Goal: Information Seeking & Learning: Learn about a topic

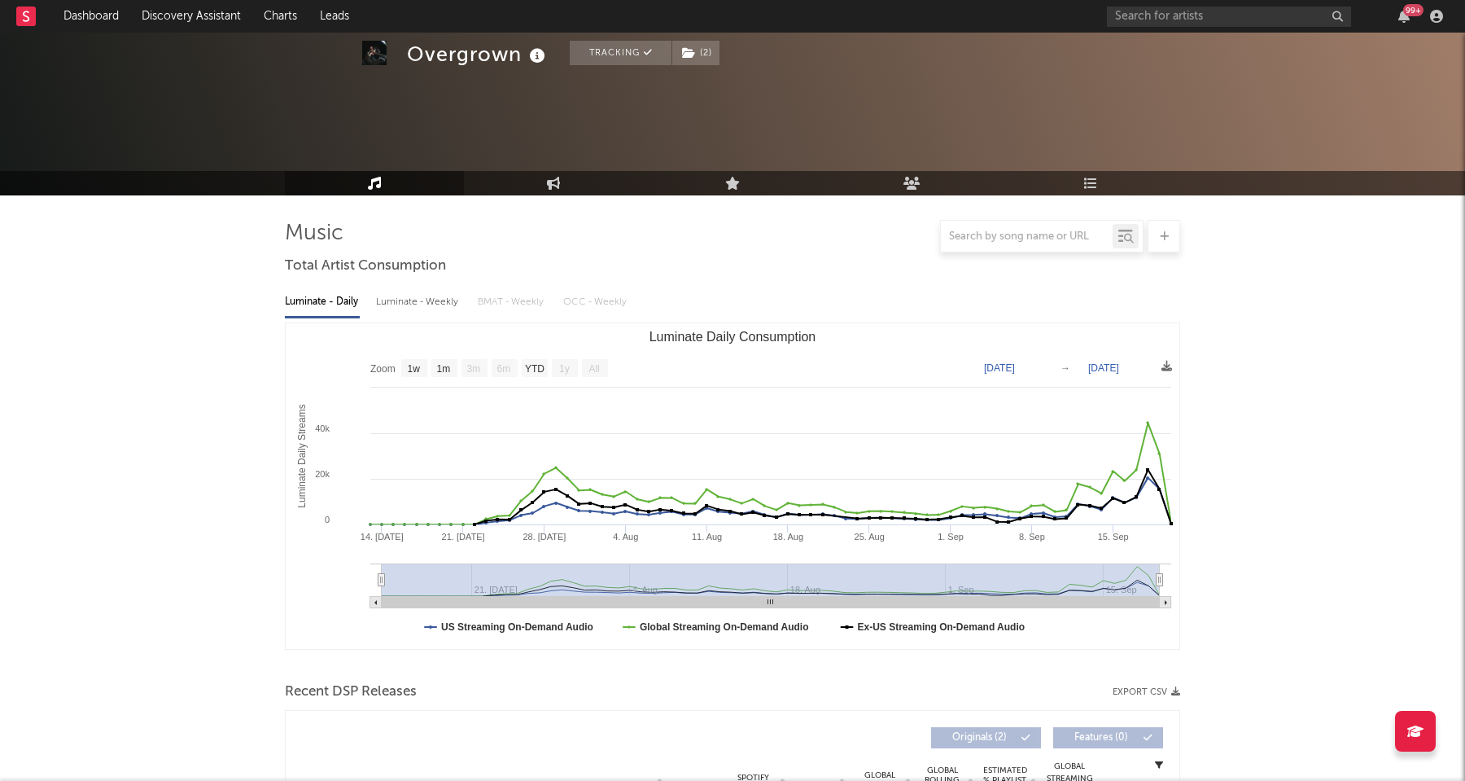
select select "1w"
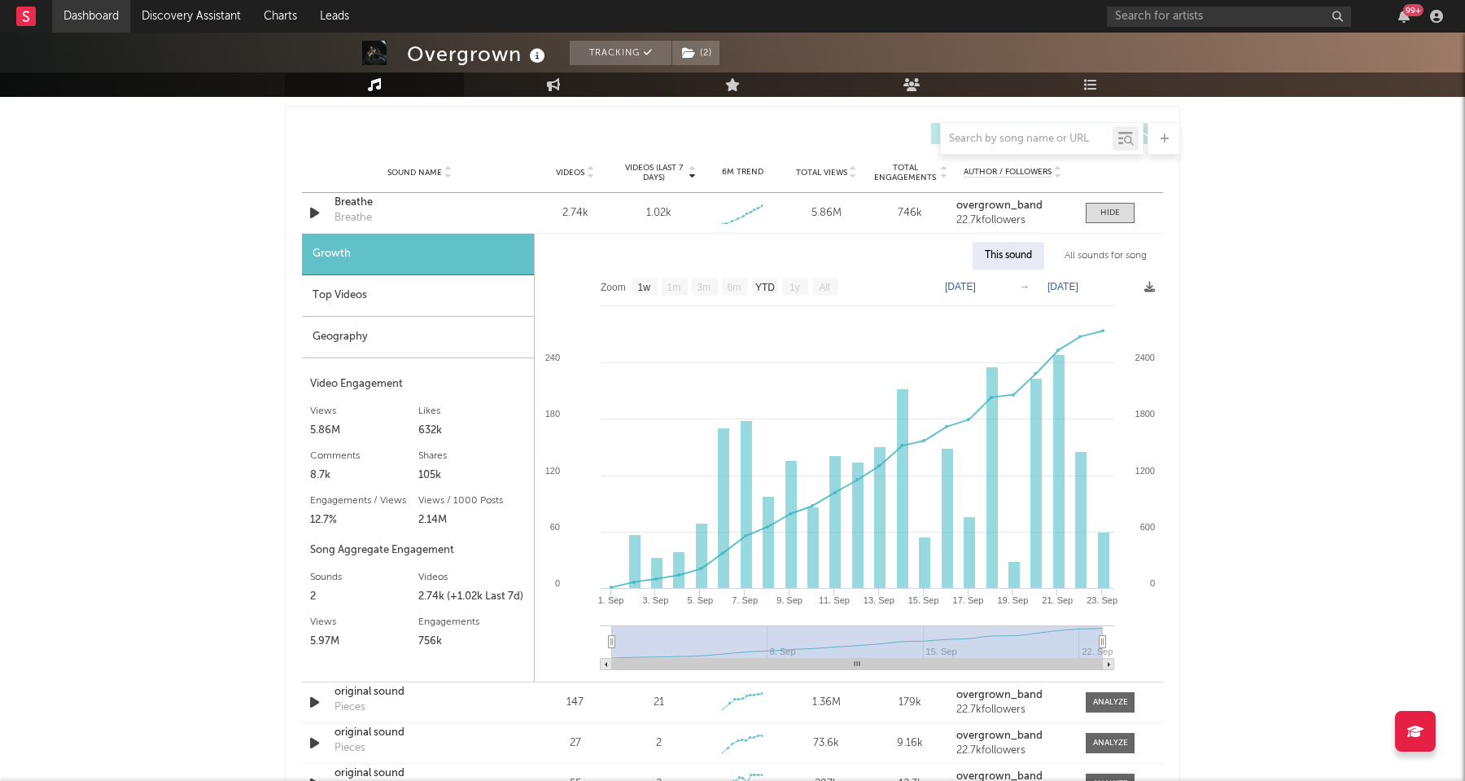
click at [103, 23] on link "Dashboard" at bounding box center [91, 16] width 78 height 33
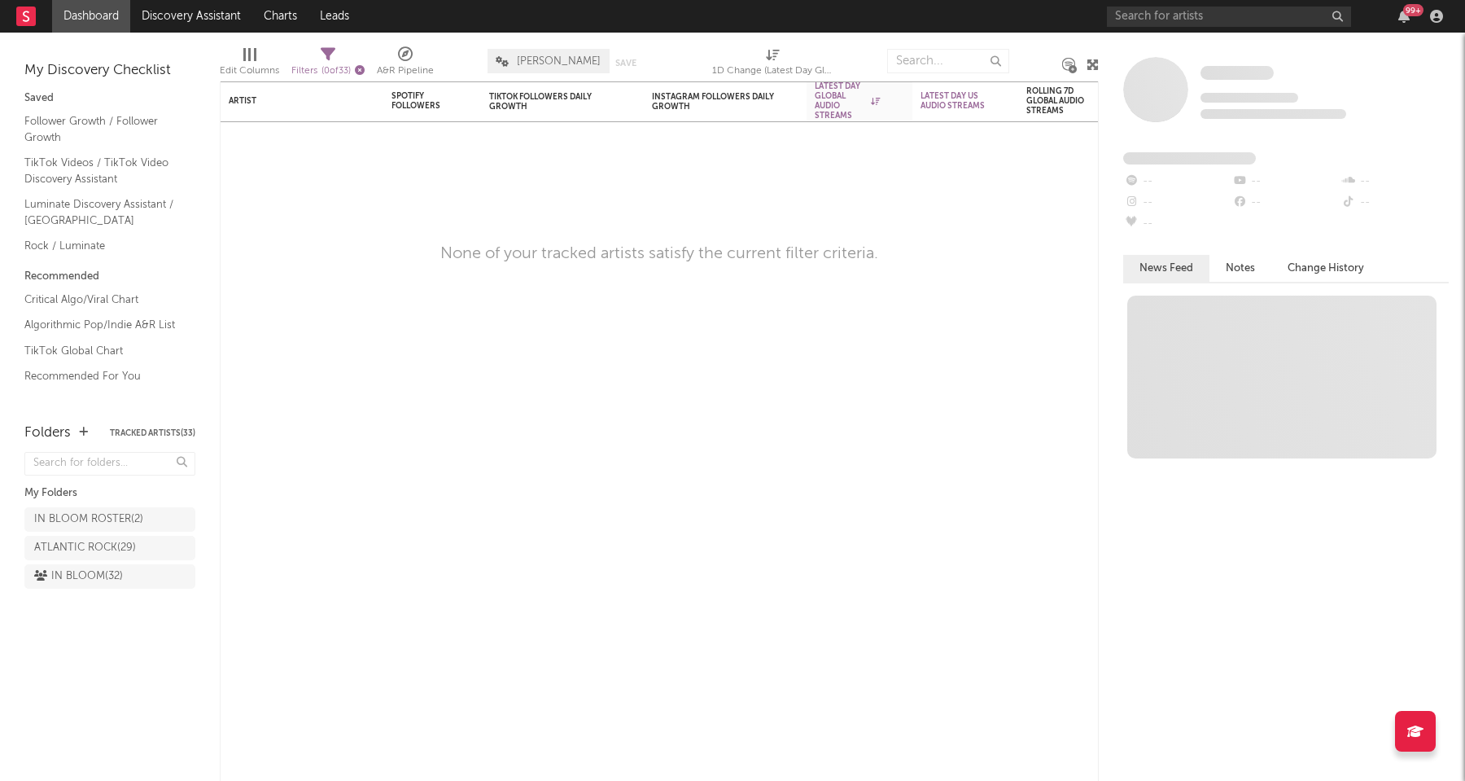
click at [363, 72] on icon "button" at bounding box center [360, 70] width 10 height 10
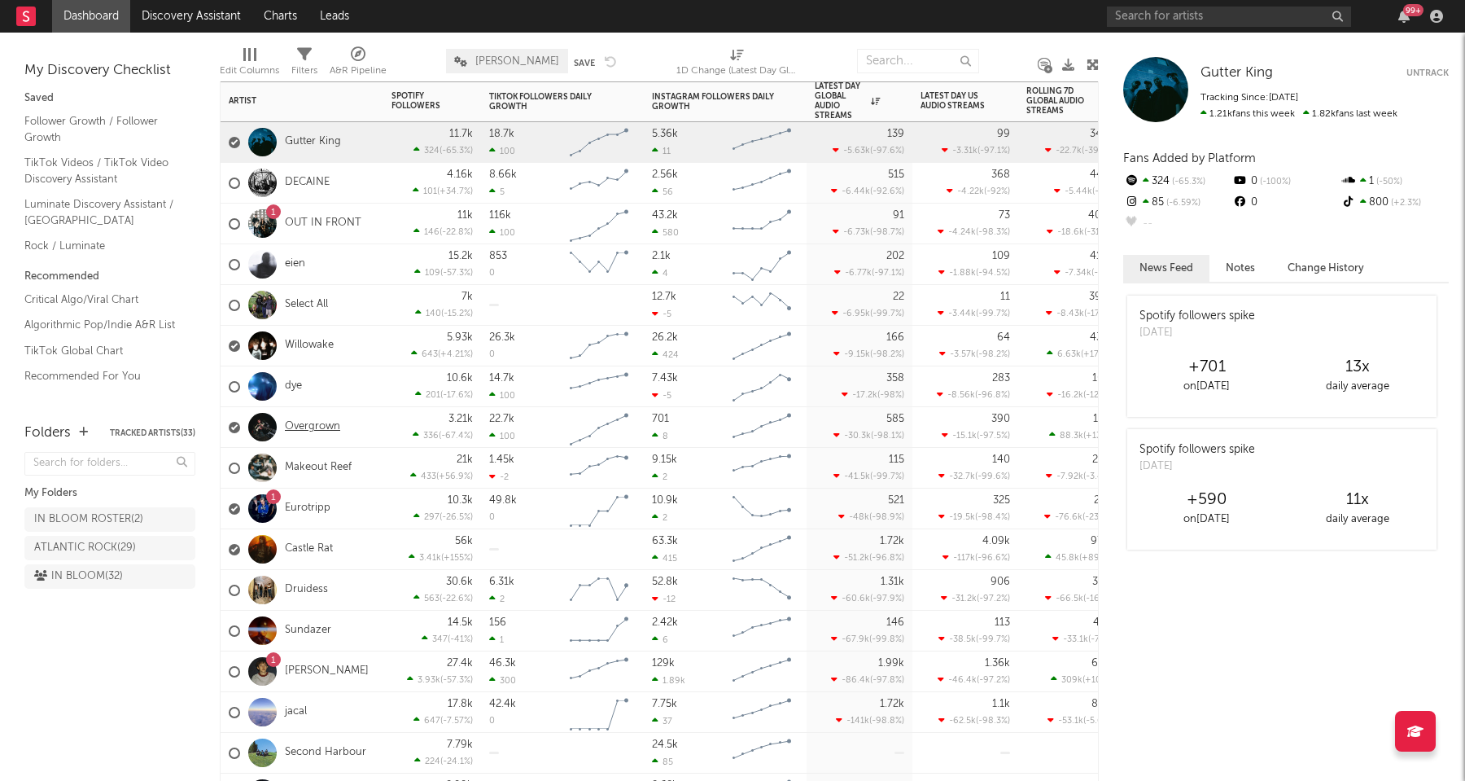
click at [319, 423] on link "Overgrown" at bounding box center [312, 427] width 55 height 14
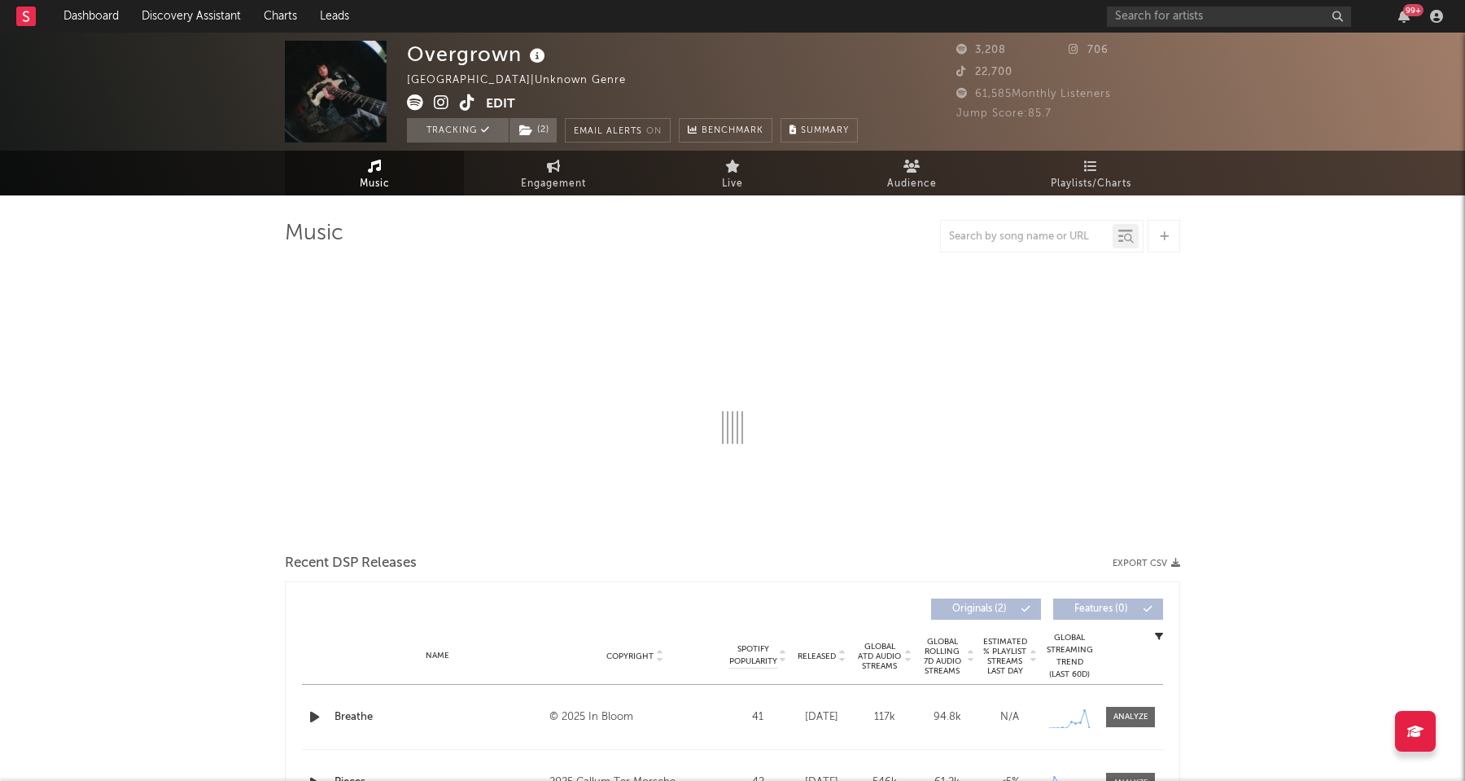
select select "1w"
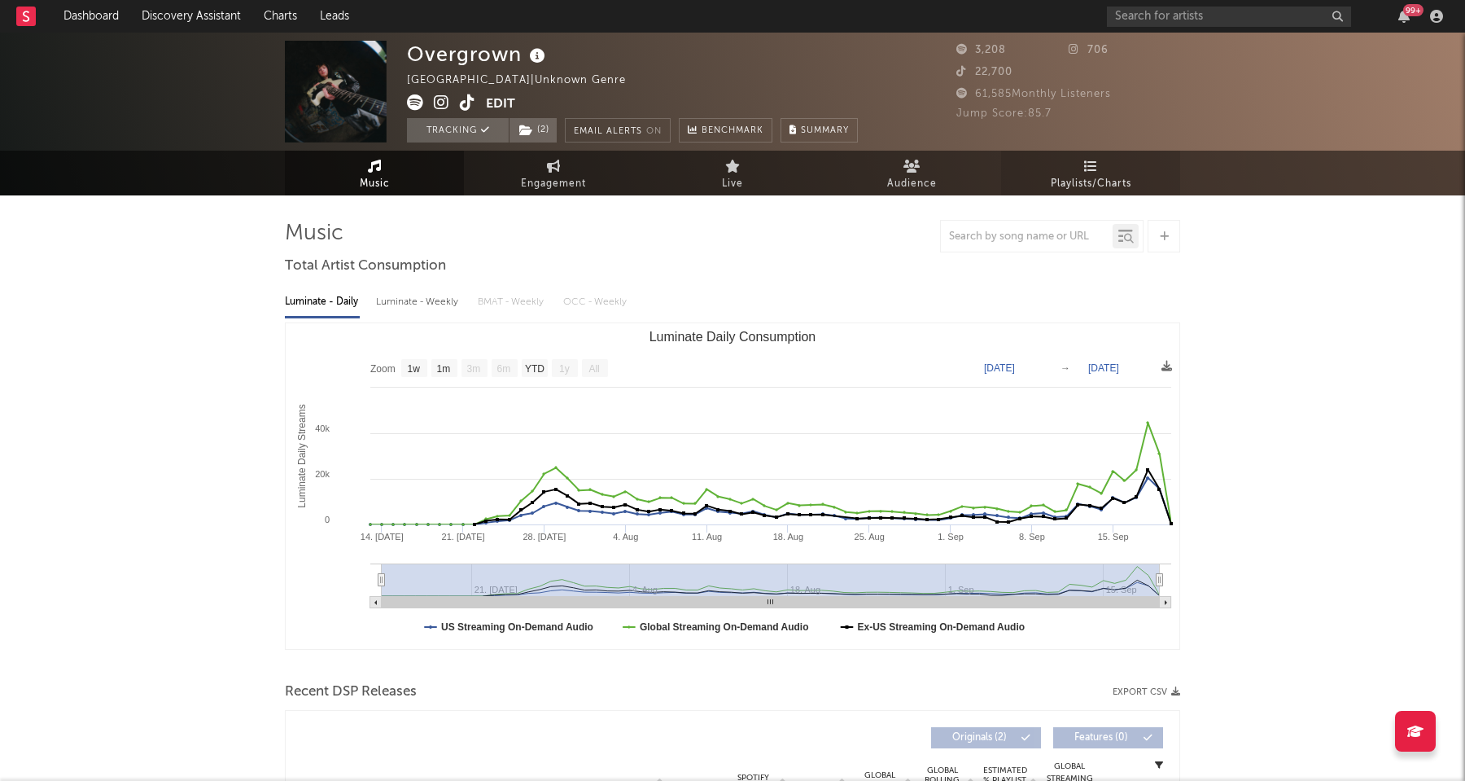
click at [1076, 169] on link "Playlists/Charts" at bounding box center [1090, 173] width 179 height 45
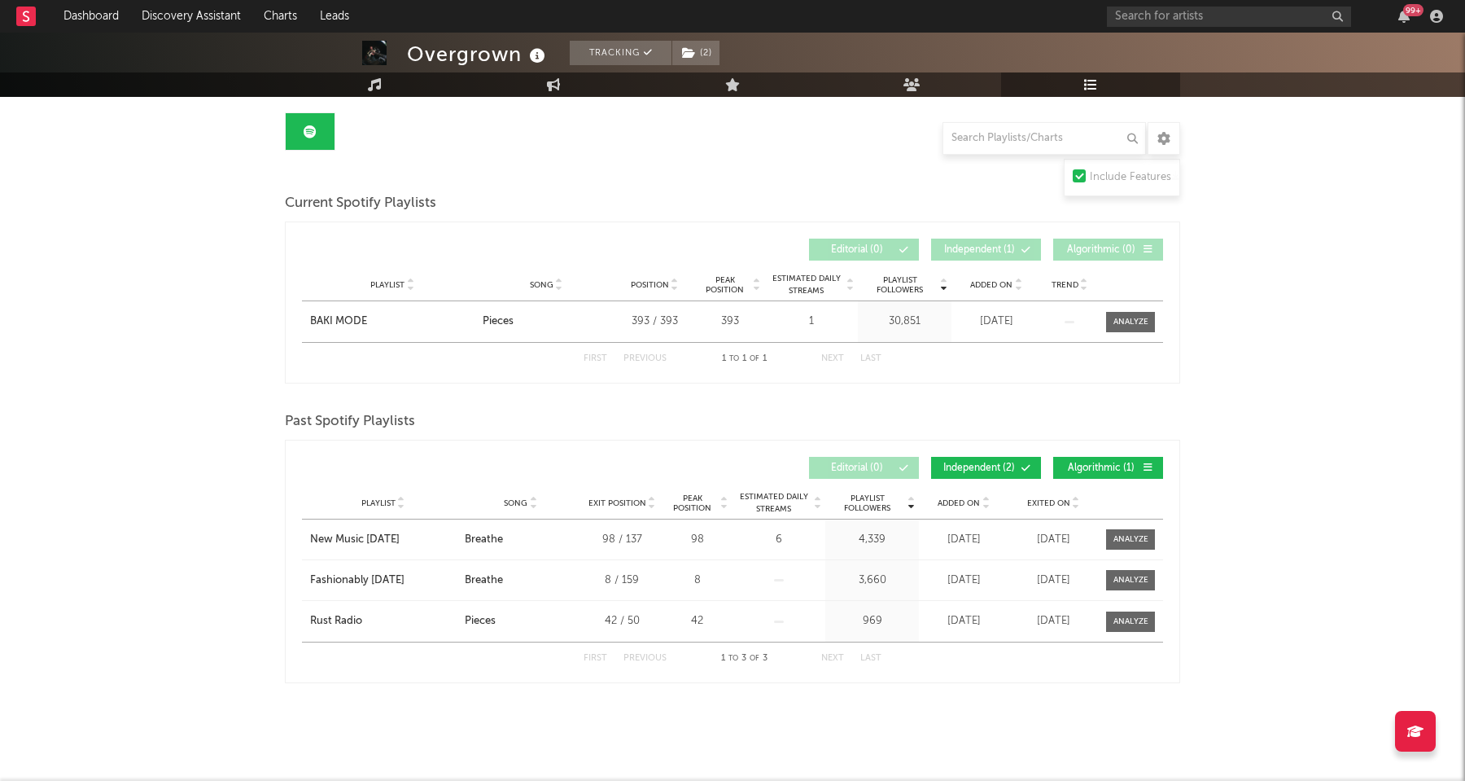
scroll to position [151, 0]
click at [1109, 324] on span at bounding box center [1130, 322] width 49 height 20
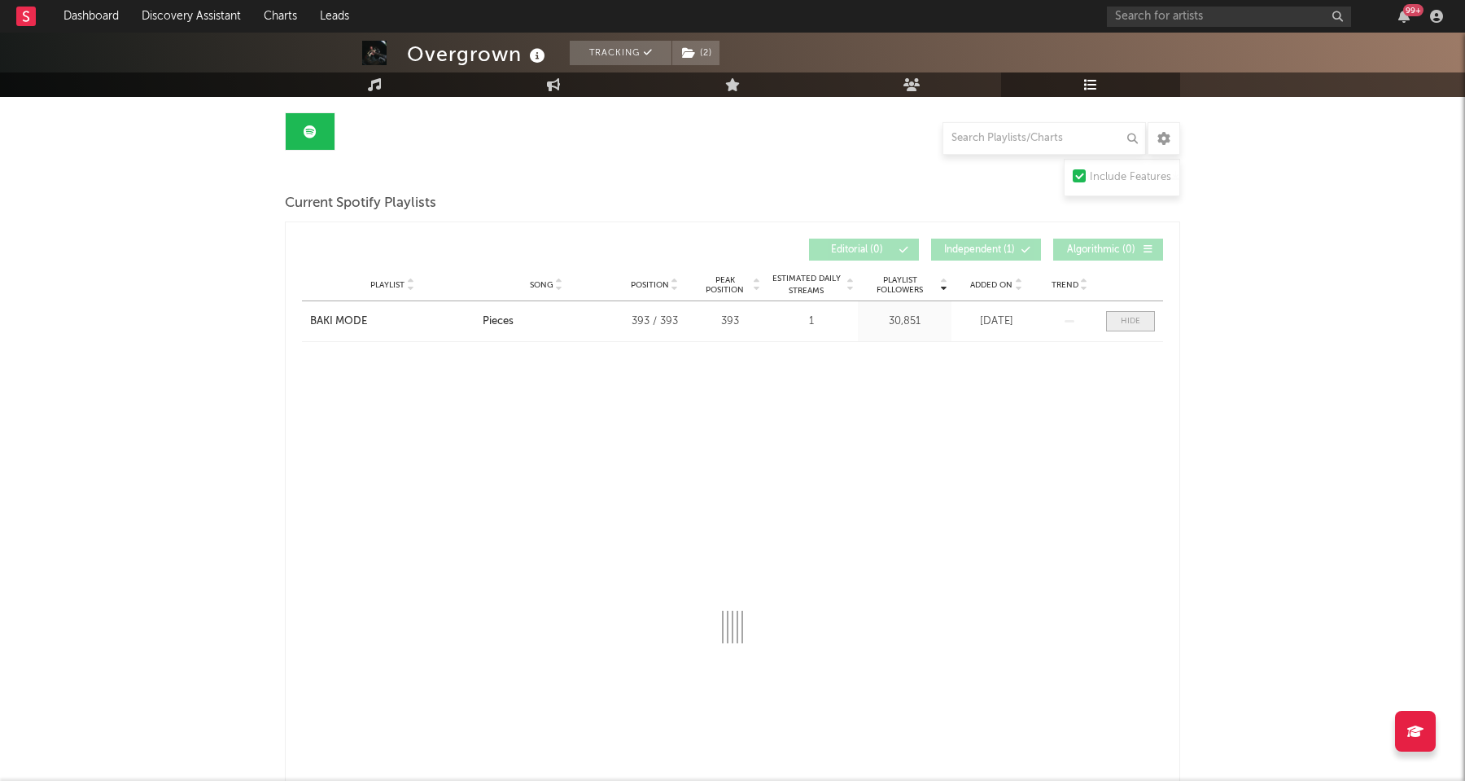
select select "1w"
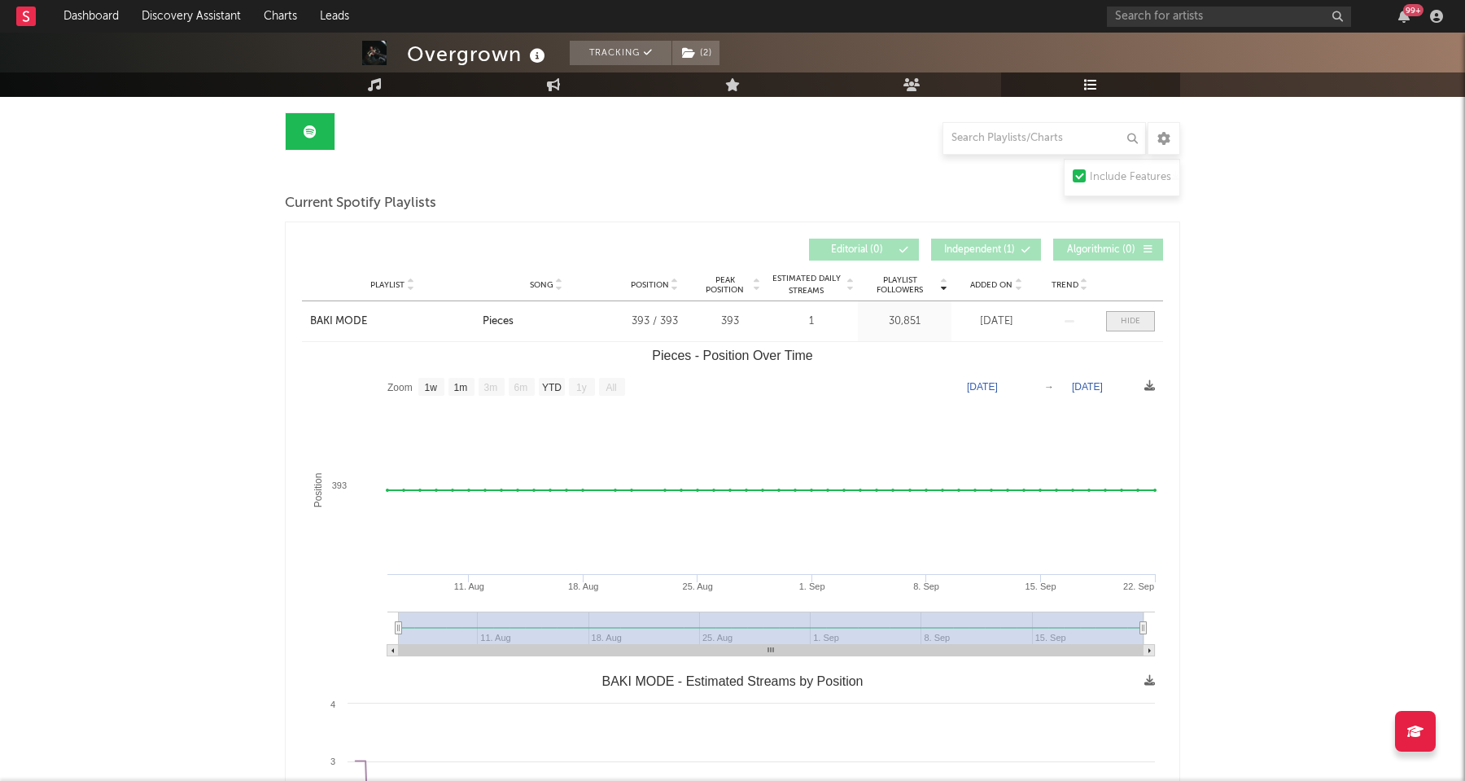
click at [1131, 321] on div at bounding box center [1131, 321] width 20 height 12
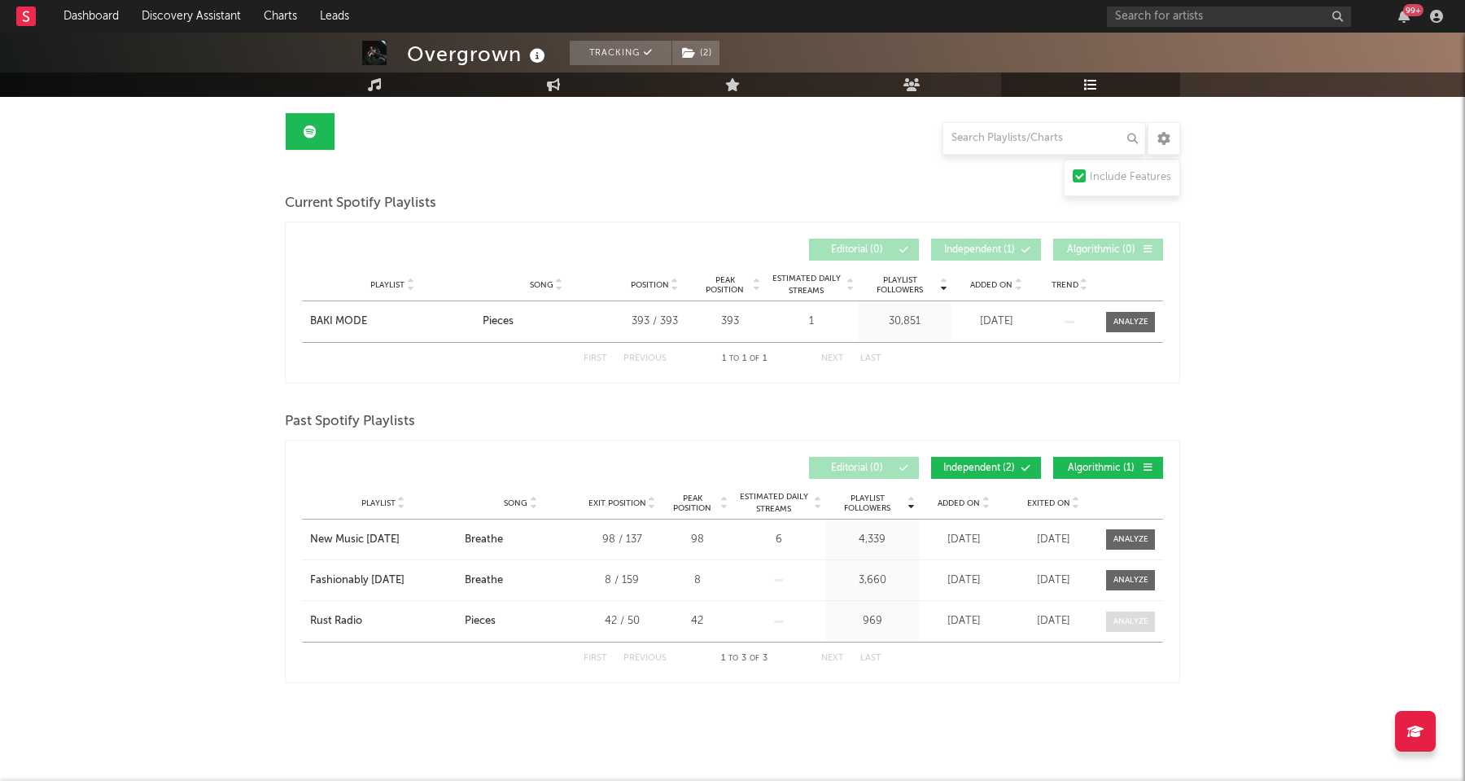
click at [1136, 619] on div at bounding box center [1131, 621] width 35 height 12
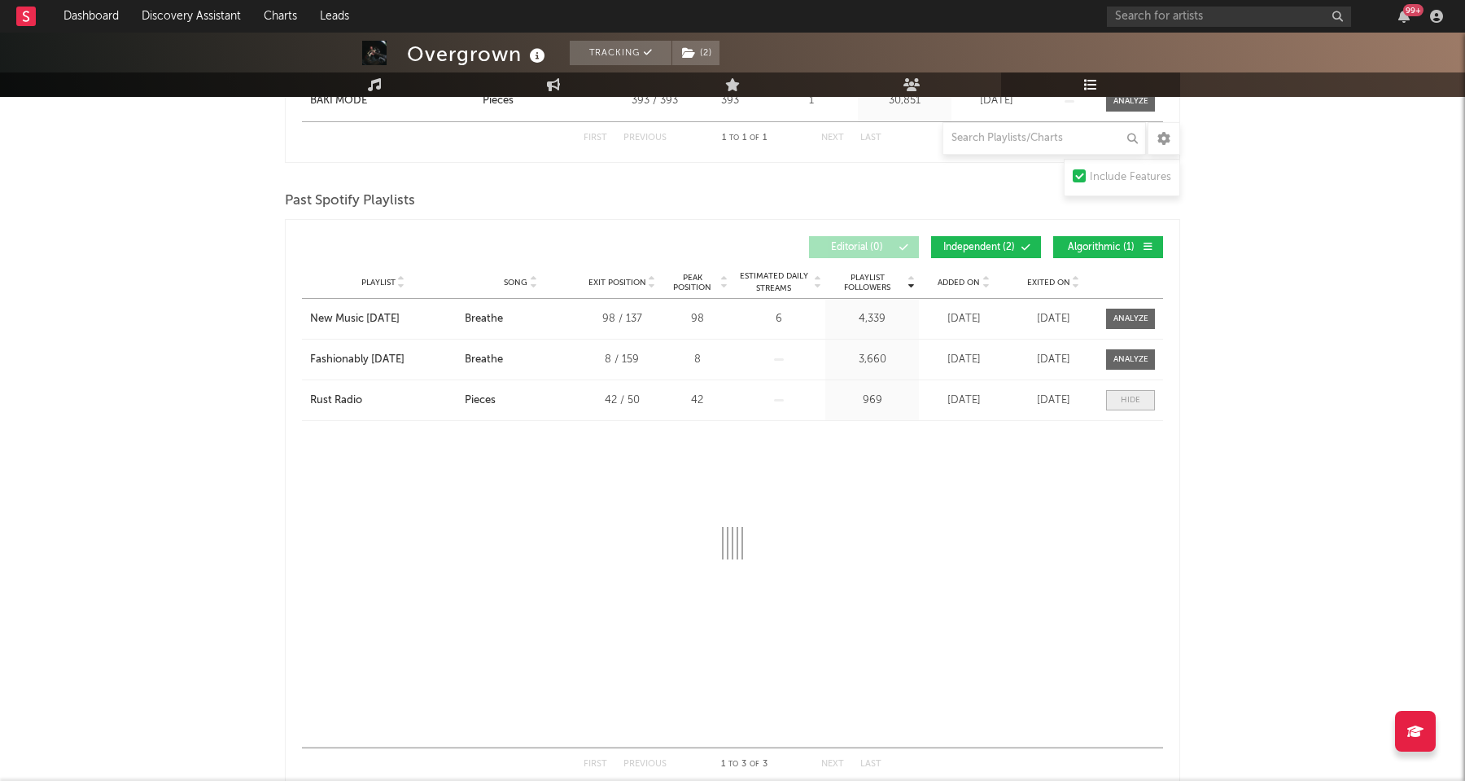
select select "1w"
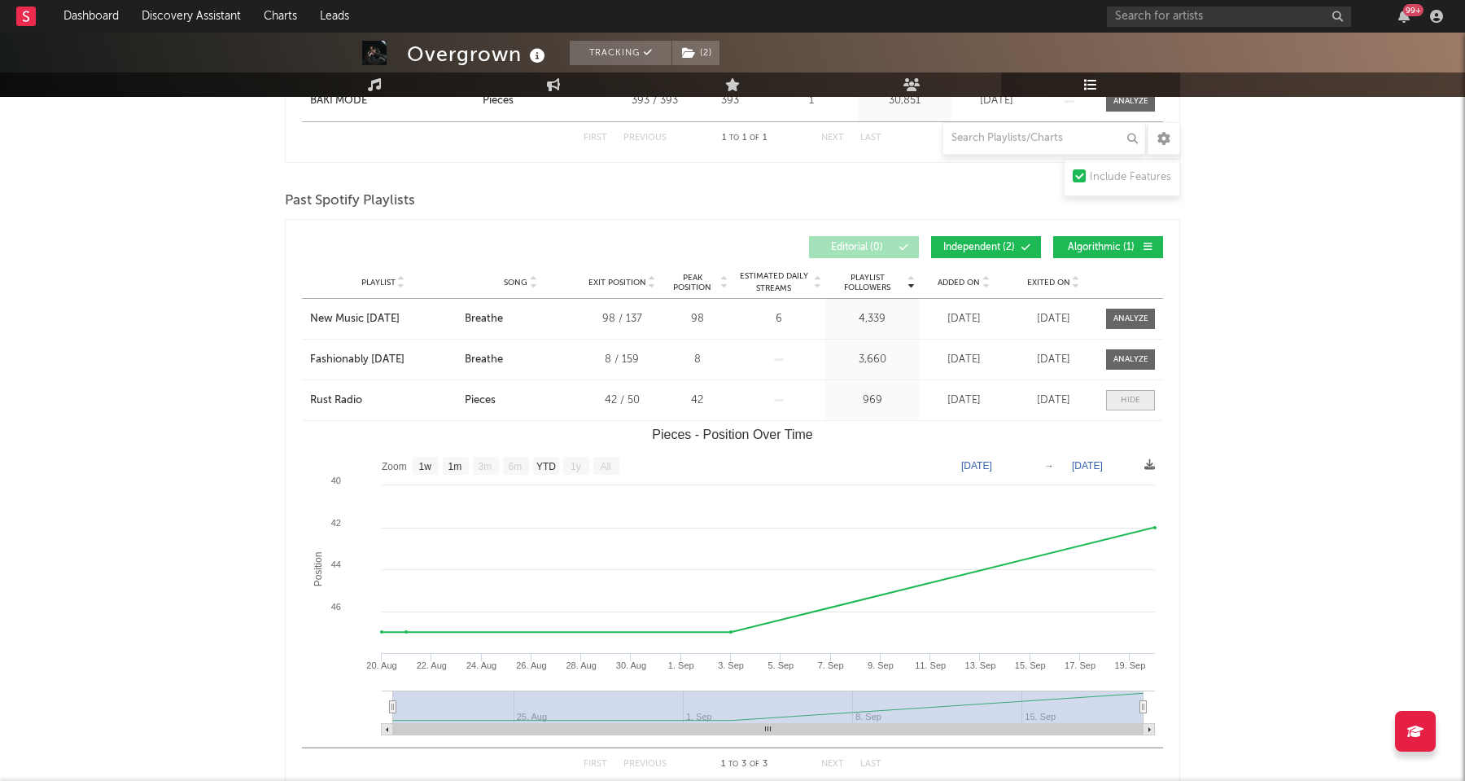
scroll to position [422, 0]
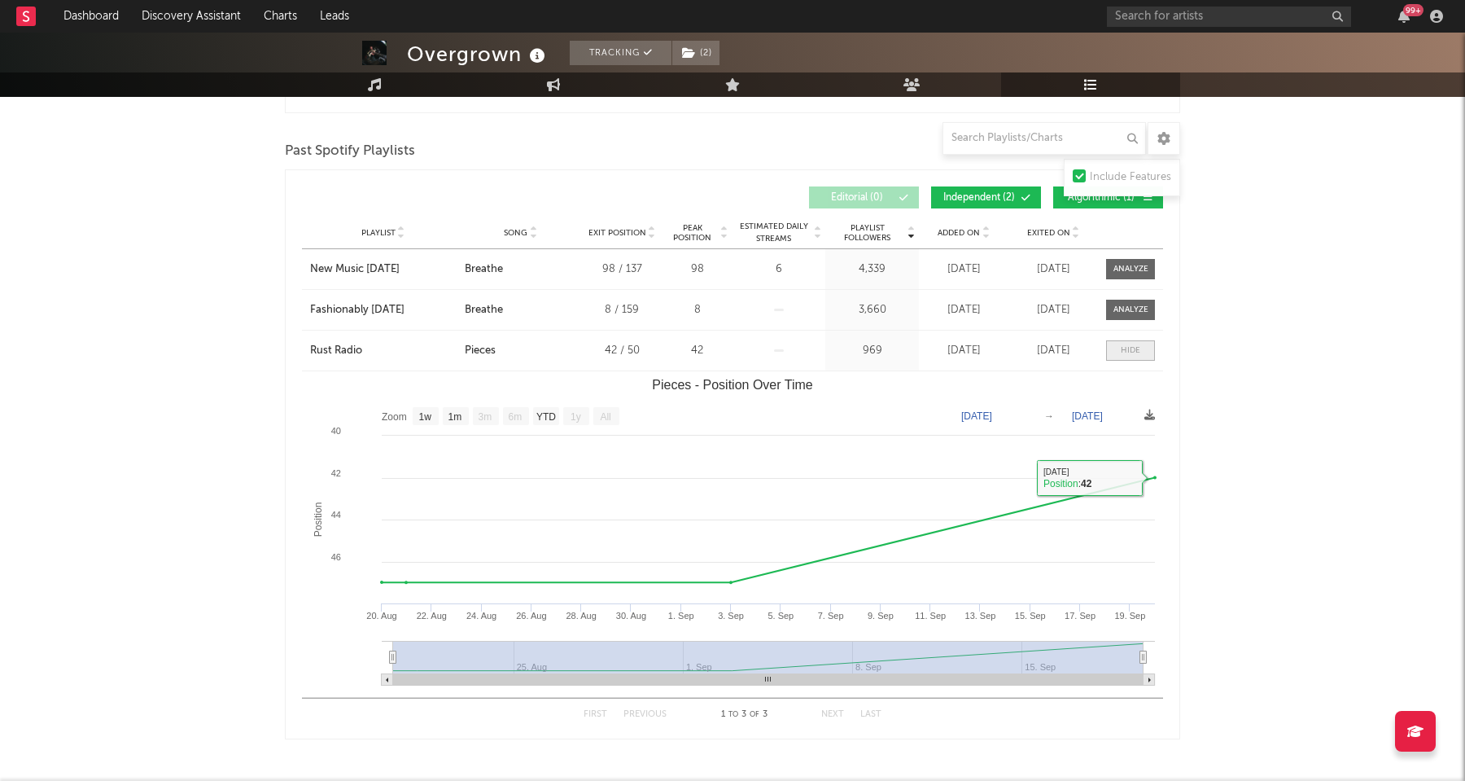
click at [1136, 347] on div at bounding box center [1131, 350] width 20 height 12
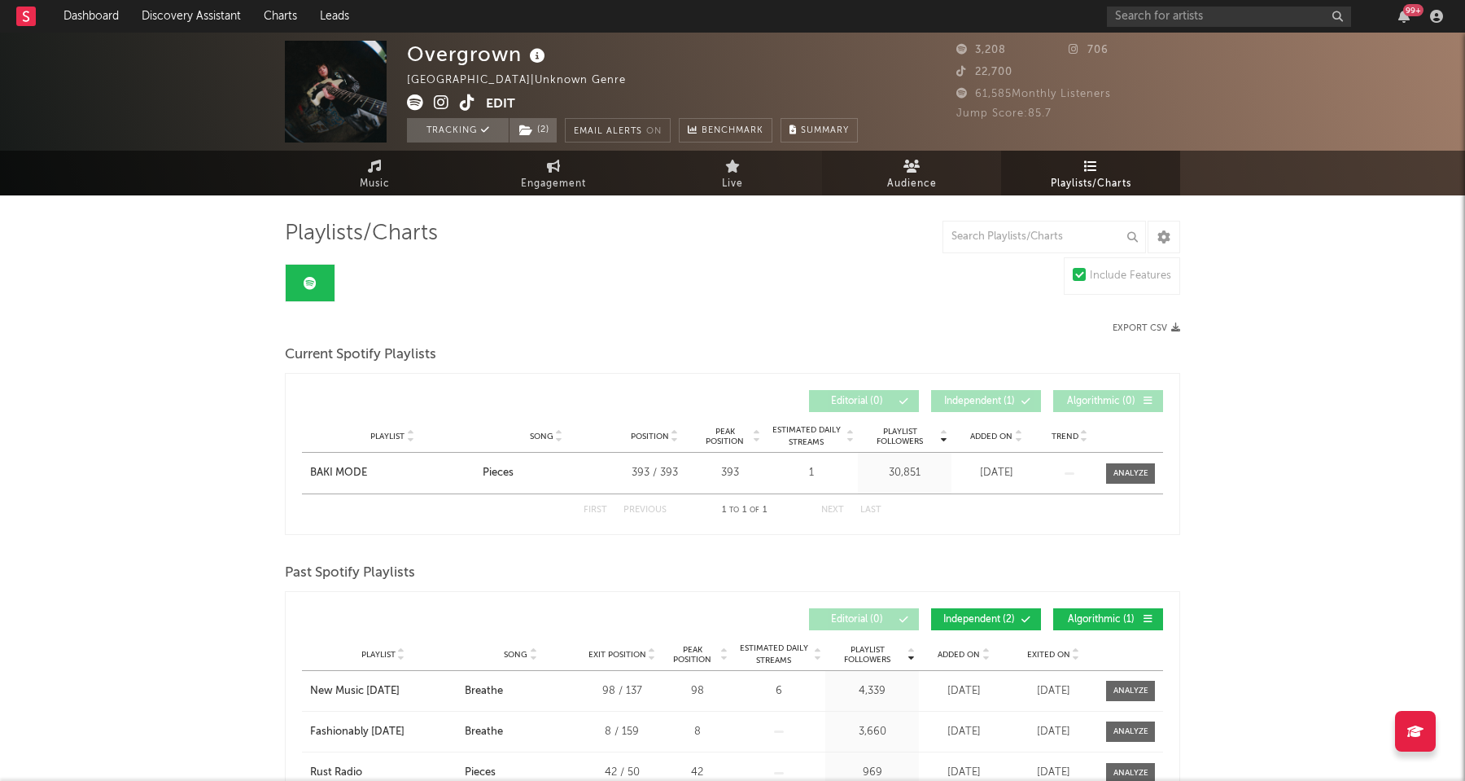
scroll to position [0, 0]
click at [948, 176] on link "Audience" at bounding box center [911, 173] width 179 height 45
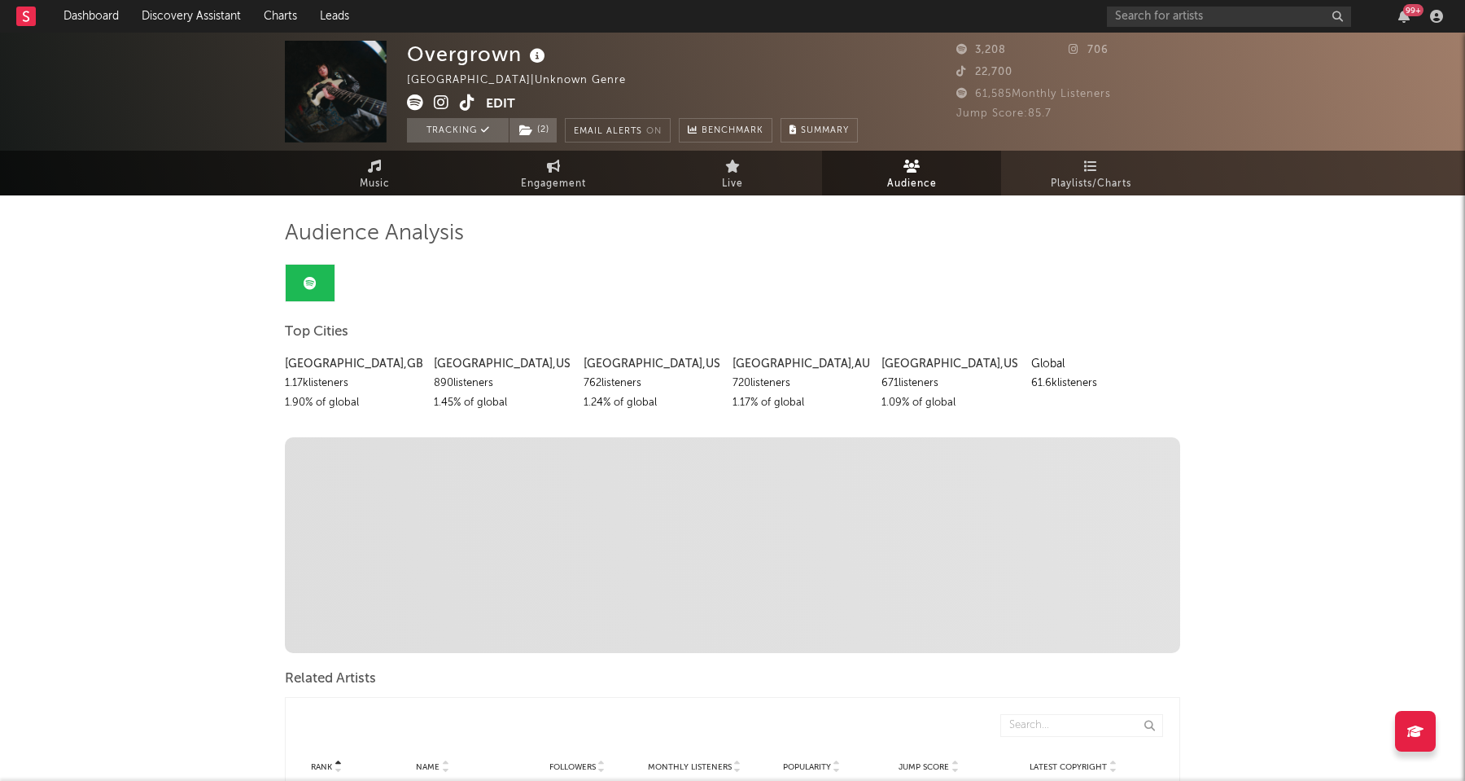
click at [735, 174] on span "Live" at bounding box center [732, 184] width 21 height 20
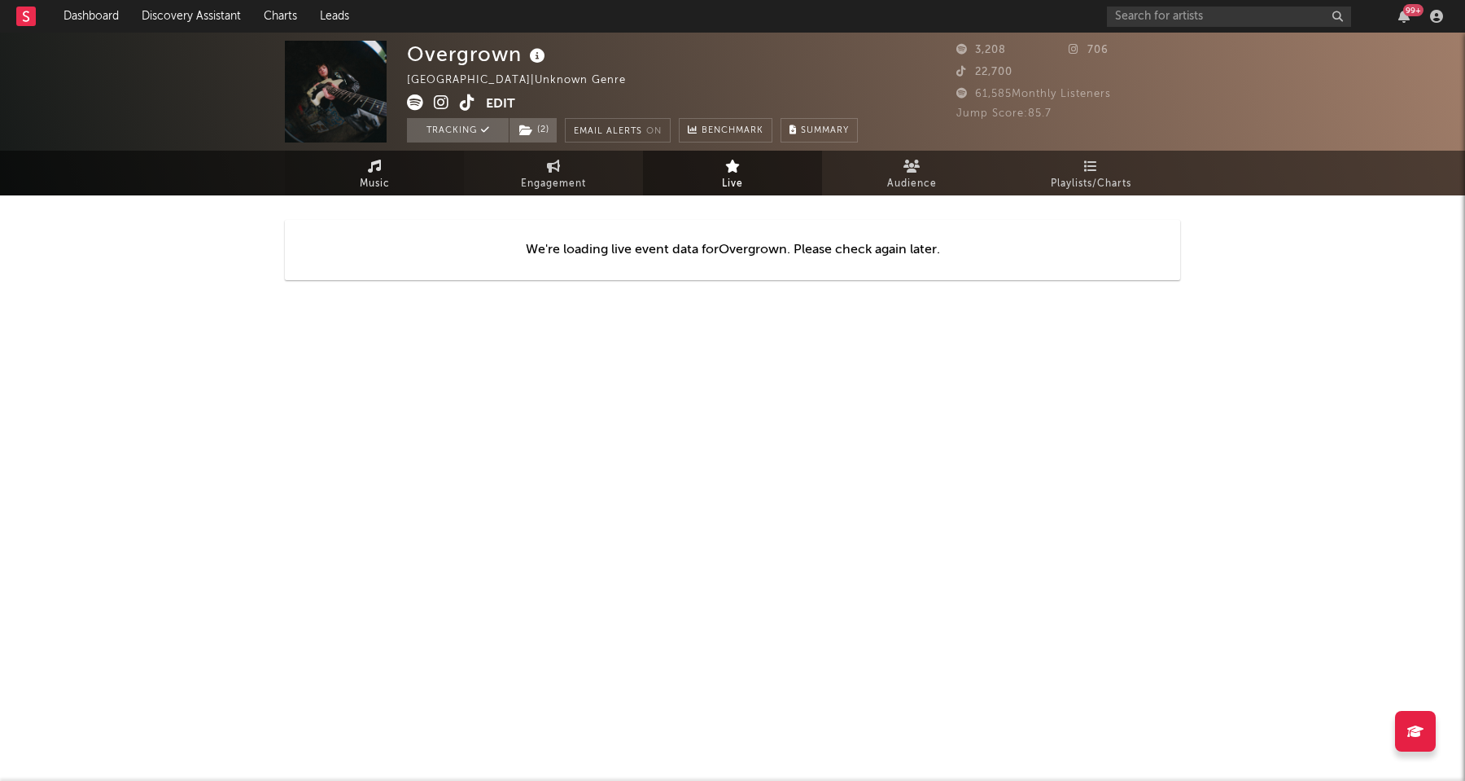
click at [386, 183] on span "Music" at bounding box center [375, 184] width 30 height 20
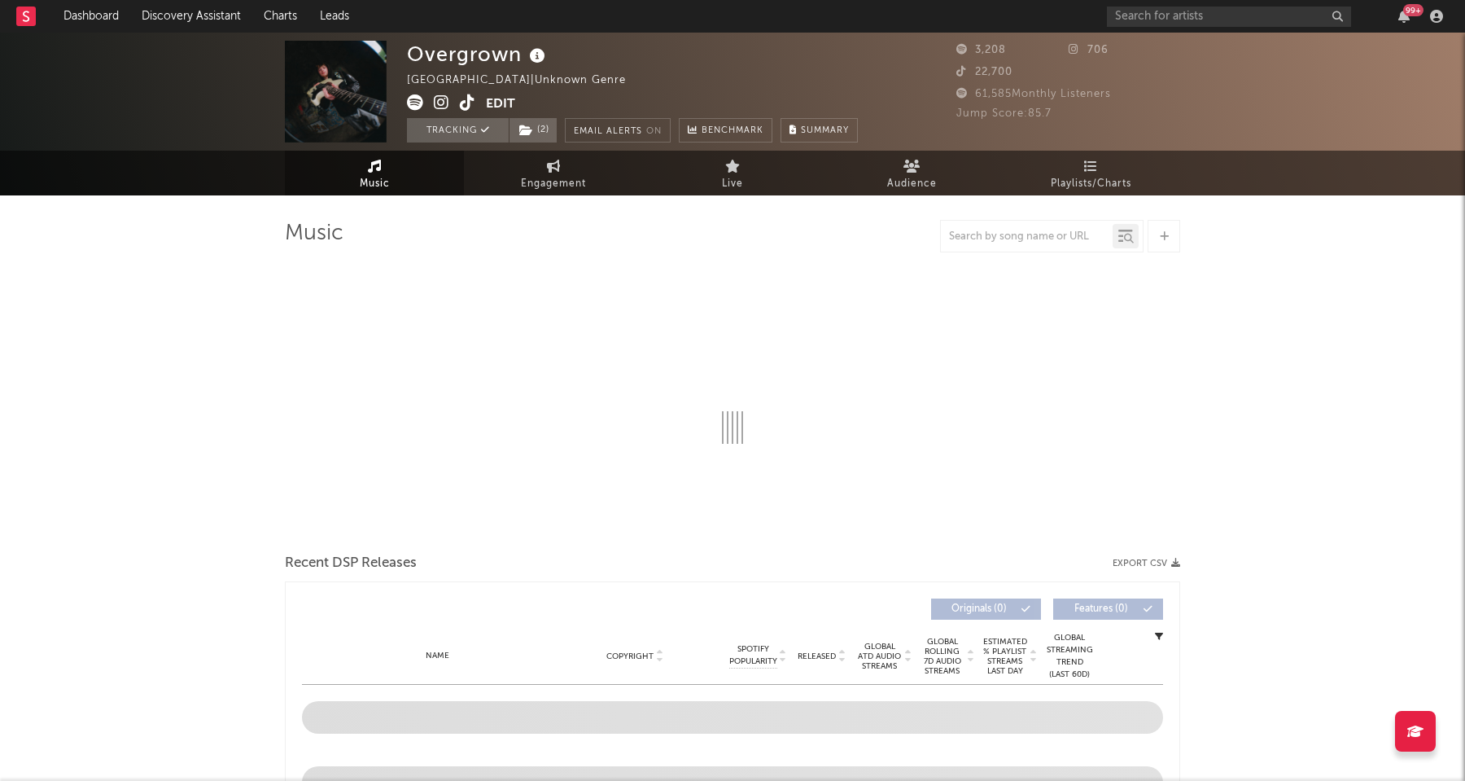
select select "1w"
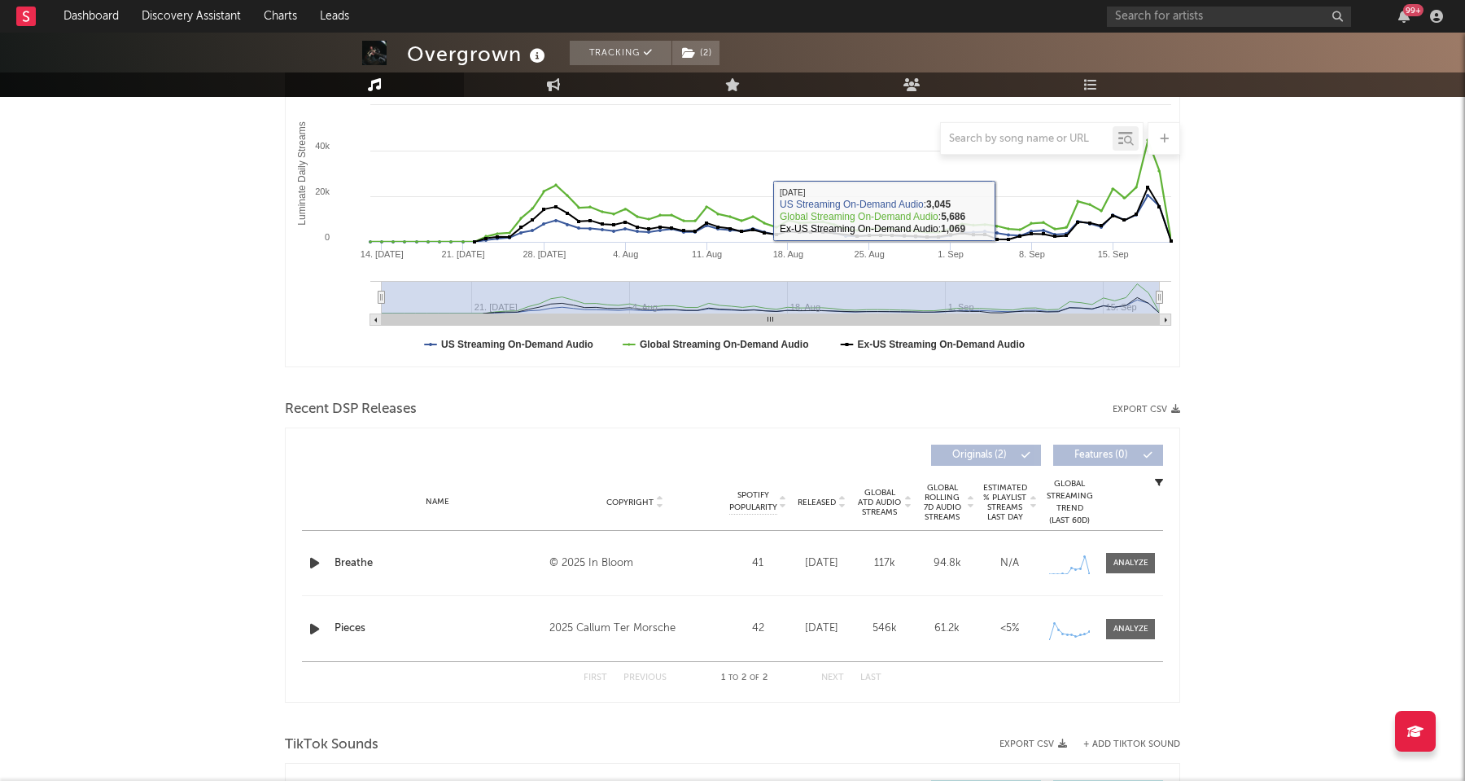
scroll to position [317, 0]
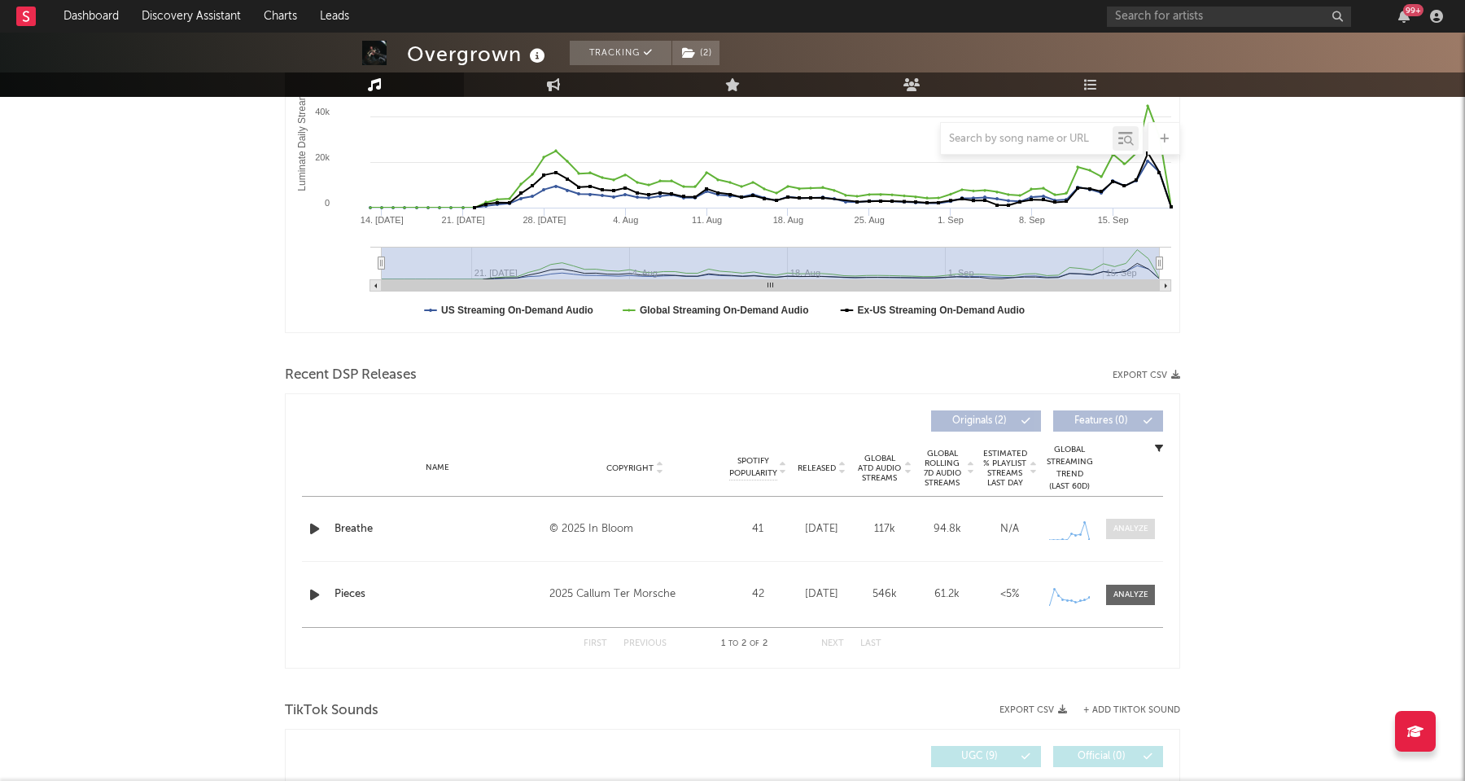
click at [1141, 533] on div at bounding box center [1131, 529] width 35 height 12
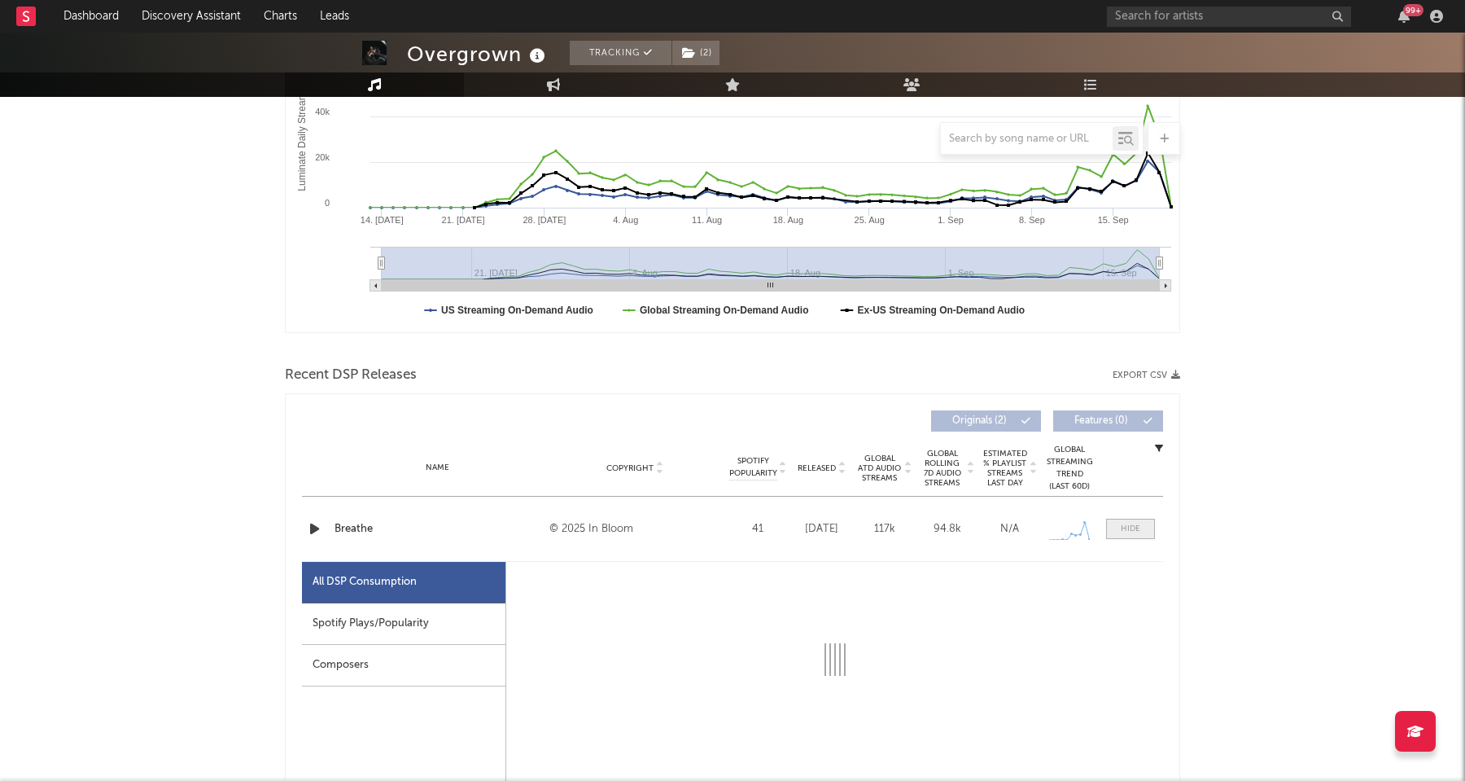
select select "1w"
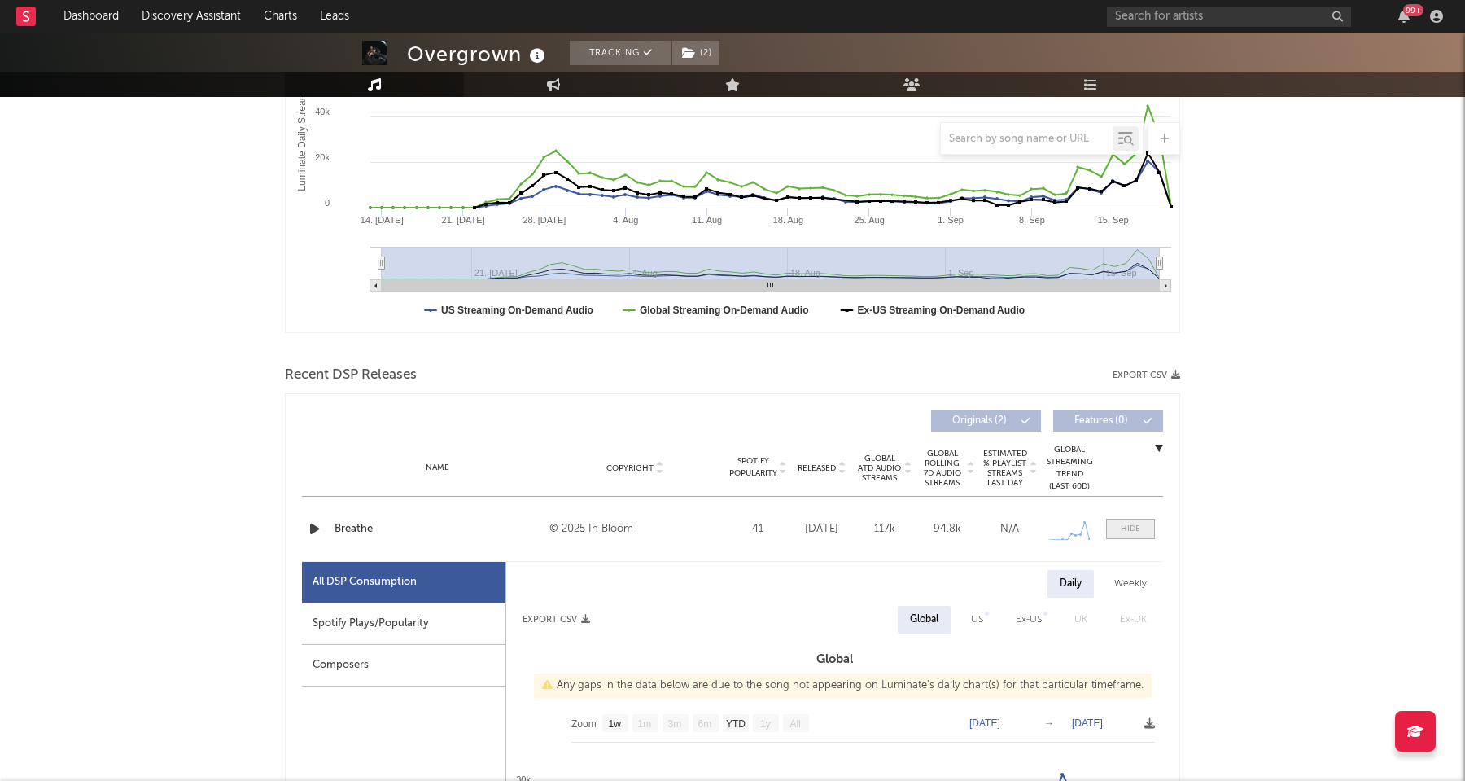
scroll to position [550, 0]
